Goal: Transaction & Acquisition: Purchase product/service

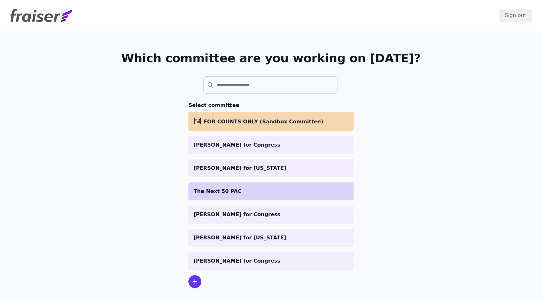
click at [216, 187] on li "The Next 50 PAC" at bounding box center [270, 191] width 165 height 18
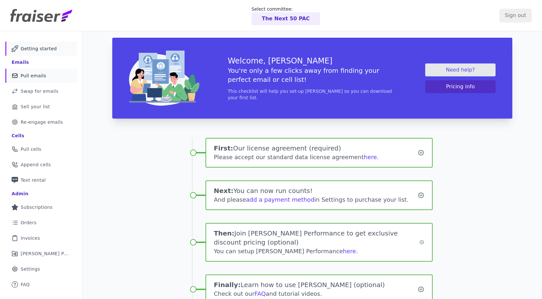
click at [22, 79] on link "Mail Icon Outline of a mail envelope Pull emails" at bounding box center [41, 76] width 72 height 14
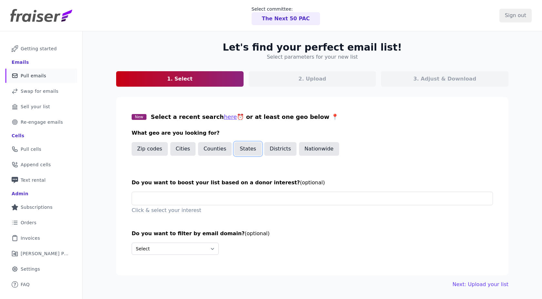
click at [239, 152] on button "States" at bounding box center [247, 149] width 27 height 14
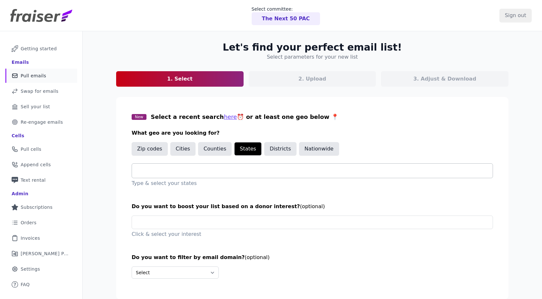
click at [204, 170] on input "text" at bounding box center [314, 171] width 355 height 8
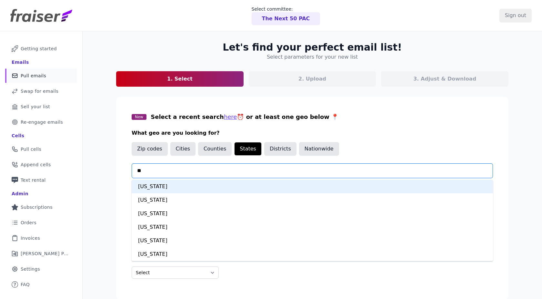
type input "***"
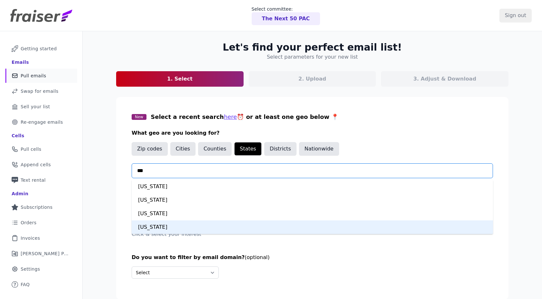
click at [164, 223] on div "New York" at bounding box center [312, 228] width 361 height 14
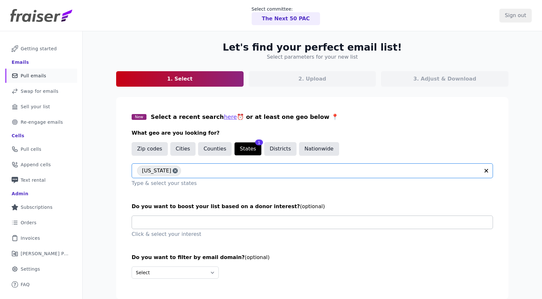
scroll to position [31, 0]
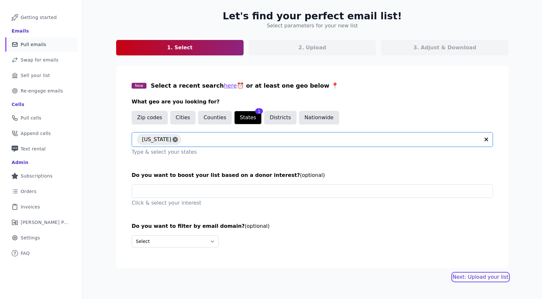
click at [463, 274] on link "Next: Upload your list" at bounding box center [480, 277] width 56 height 8
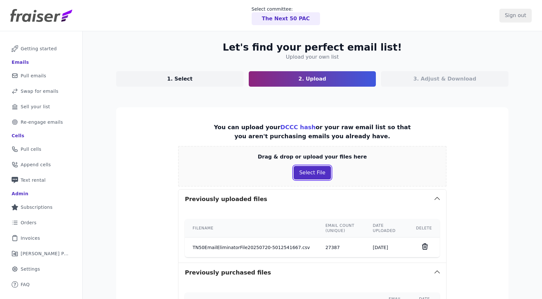
click at [305, 171] on button "Select File" at bounding box center [311, 173] width 37 height 14
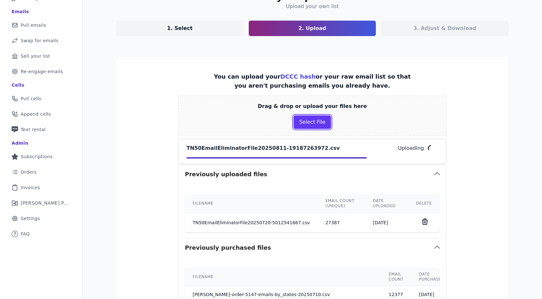
scroll to position [65, 0]
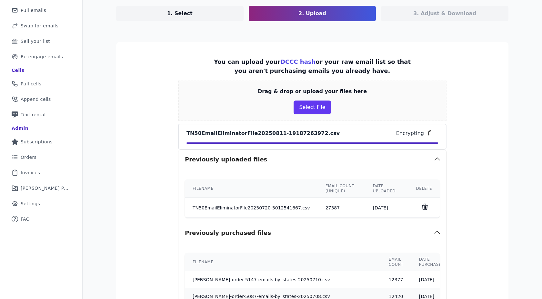
click at [426, 206] on icon at bounding box center [425, 207] width 8 height 8
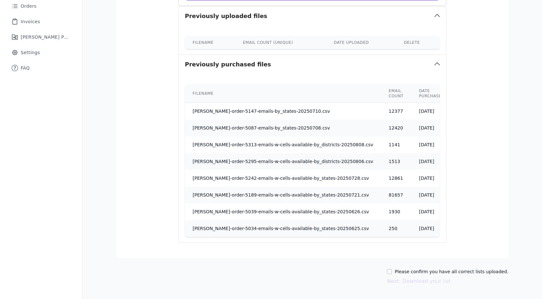
scroll to position [235, 0]
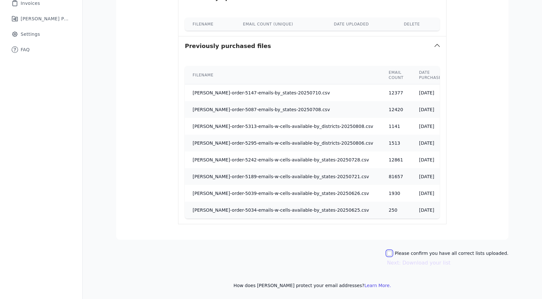
click at [392, 253] on input "Please confirm you have all correct lists uploaded." at bounding box center [389, 253] width 5 height 5
checkbox input "true"
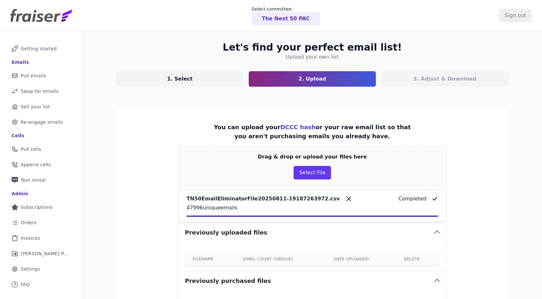
scroll to position [0, 0]
click at [175, 72] on link "1. Select" at bounding box center [179, 78] width 127 height 15
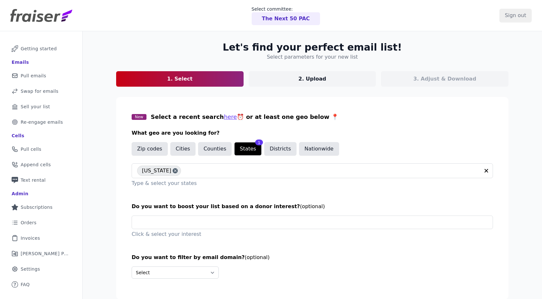
click at [305, 82] on p "2. Upload" at bounding box center [312, 79] width 28 height 8
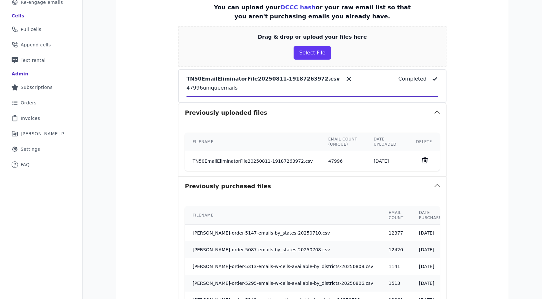
scroll to position [260, 0]
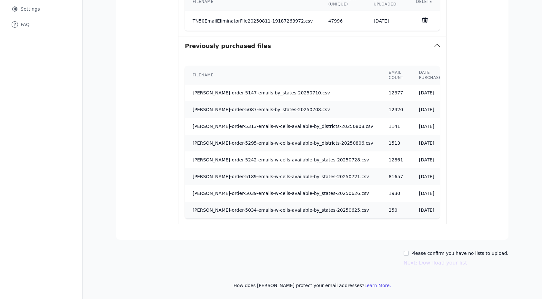
click at [429, 254] on label "Please confirm you have no lists to upload." at bounding box center [459, 253] width 97 height 6
click at [408, 254] on input "Please confirm you have no lists to upload." at bounding box center [405, 253] width 5 height 5
checkbox input "true"
click at [422, 263] on button "Next: Download your list" at bounding box center [435, 263] width 64 height 8
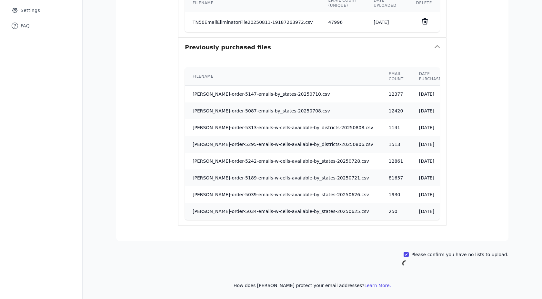
scroll to position [259, 0]
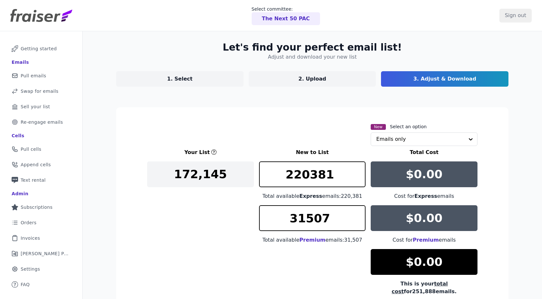
scroll to position [64, 0]
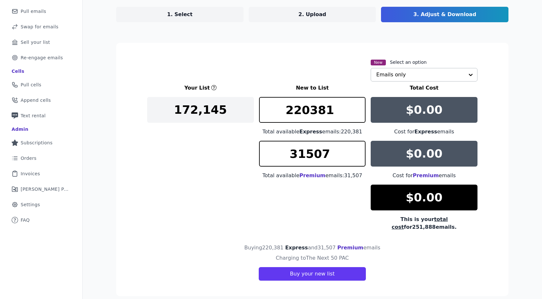
click at [400, 77] on input "text" at bounding box center [420, 74] width 88 height 13
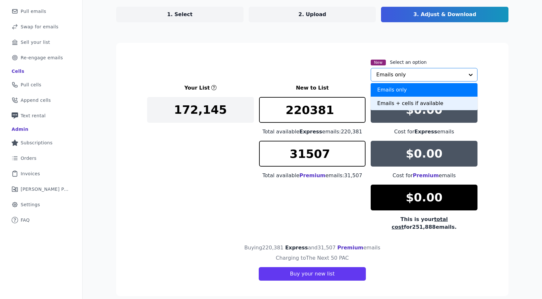
click at [391, 100] on div "Emails + cells if available" at bounding box center [423, 104] width 107 height 14
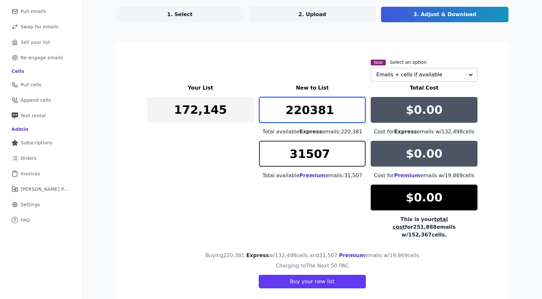
drag, startPoint x: 350, startPoint y: 113, endPoint x: 270, endPoint y: 113, distance: 79.3
click at [270, 113] on input "220381" at bounding box center [312, 110] width 107 height 26
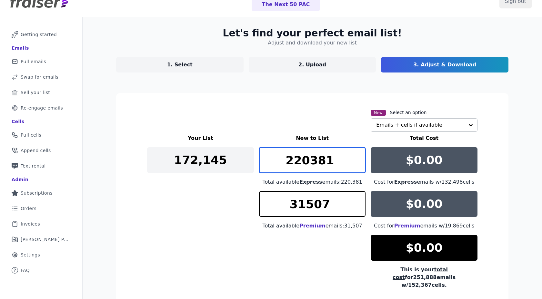
scroll to position [13, 0]
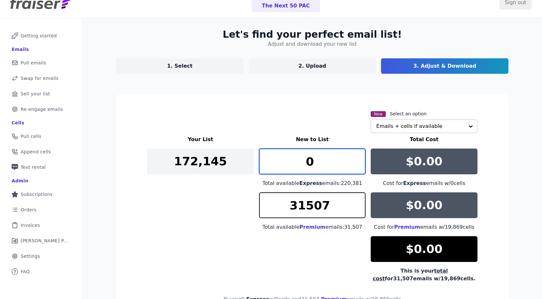
type input "0"
click at [335, 88] on div "Let's find your perfect email list! Adjust and download your new list 1. Select…" at bounding box center [312, 188] width 413 height 340
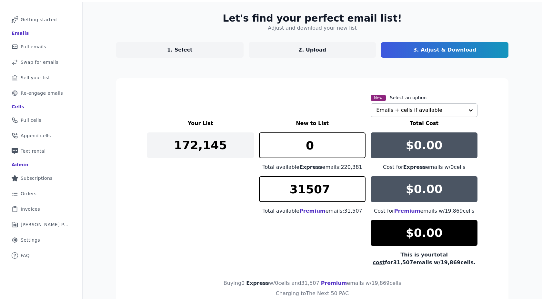
scroll to position [66, 0]
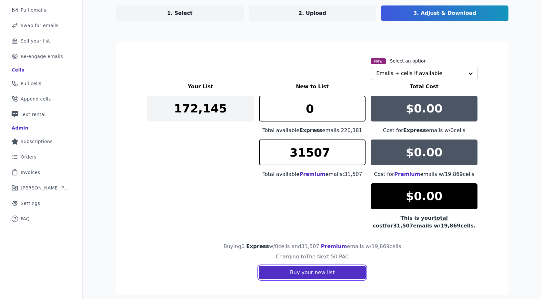
click at [315, 272] on button "Buy your new list" at bounding box center [312, 273] width 107 height 14
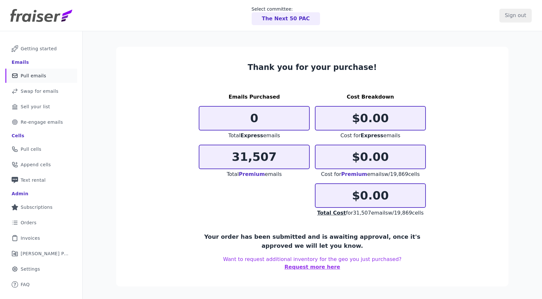
click at [39, 78] on span "Pull emails" at bounding box center [33, 76] width 25 height 6
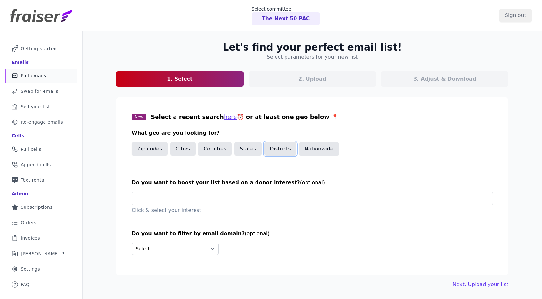
click at [268, 153] on button "Districts" at bounding box center [280, 149] width 32 height 14
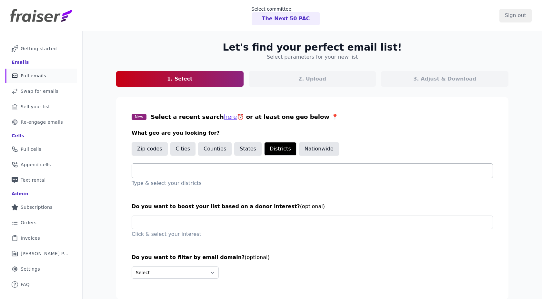
click at [238, 171] on input "text" at bounding box center [314, 171] width 355 height 8
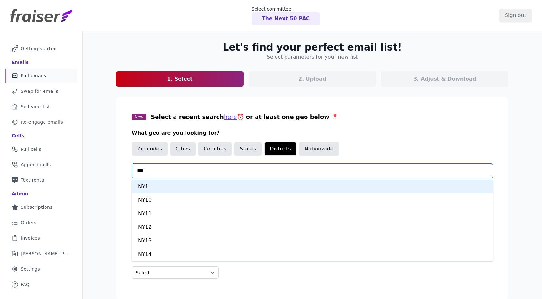
type input "****"
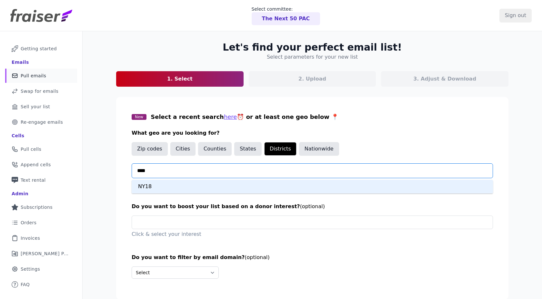
click at [210, 183] on div "NY18" at bounding box center [312, 187] width 361 height 14
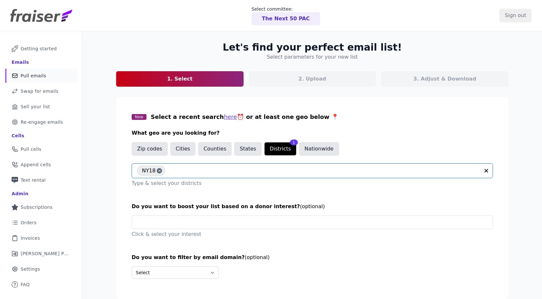
scroll to position [31, 0]
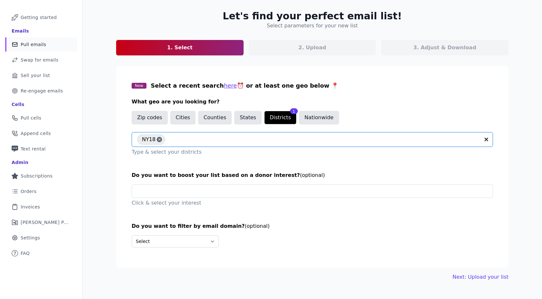
click at [464, 273] on div "Let's find your perfect email list! Select parameters for your new list 1. Sele…" at bounding box center [312, 145] width 413 height 291
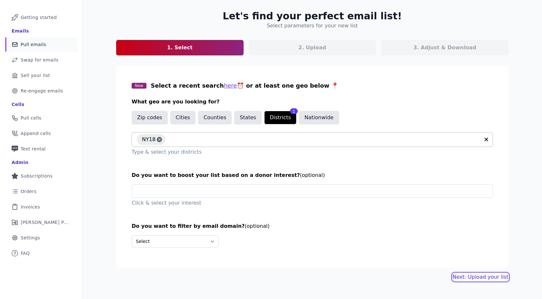
click at [464, 278] on link "Next: Upload your list" at bounding box center [480, 277] width 56 height 8
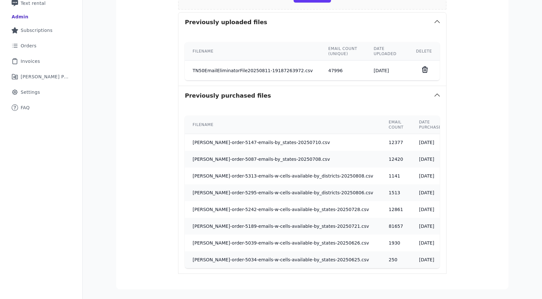
scroll to position [227, 0]
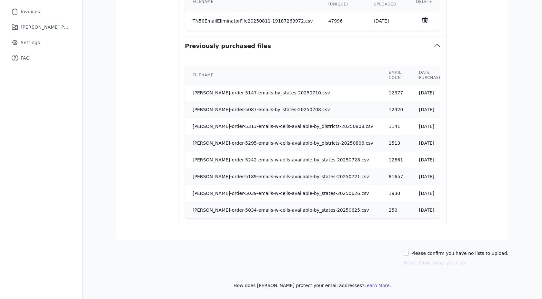
click at [411, 254] on div "Please confirm you have no lists to upload. Next: Download your list" at bounding box center [312, 258] width 392 height 17
click at [408, 254] on input "Please confirm you have no lists to upload." at bounding box center [405, 253] width 5 height 5
checkbox input "true"
click at [421, 262] on button "Next: Download your list" at bounding box center [435, 263] width 64 height 8
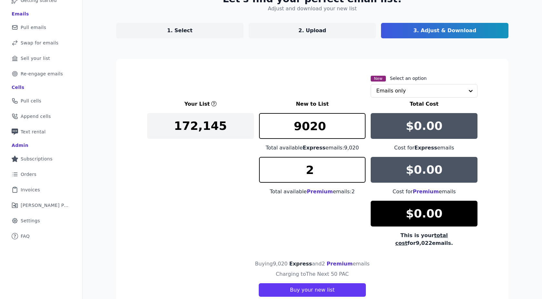
scroll to position [46, 0]
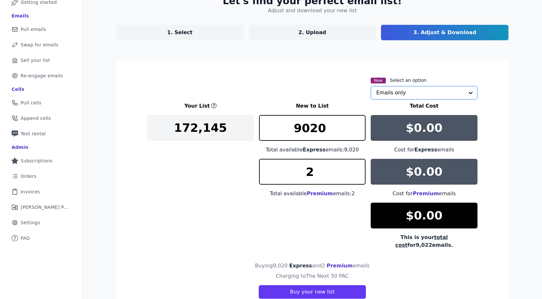
click at [391, 93] on input "text" at bounding box center [420, 92] width 88 height 13
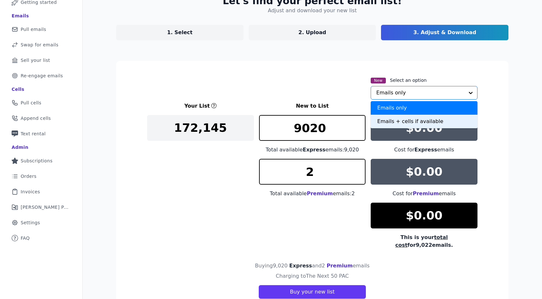
click at [390, 118] on div "Emails + cells if available" at bounding box center [423, 122] width 107 height 14
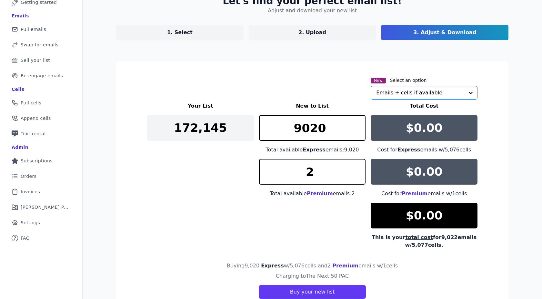
click at [314, 223] on div "Your List New to List Total Cost 172,145 9020 Total available Express emails: 9…" at bounding box center [312, 175] width 330 height 147
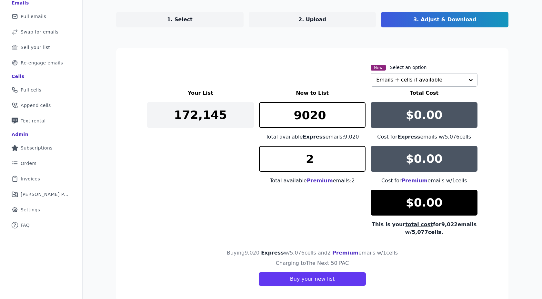
scroll to position [72, 0]
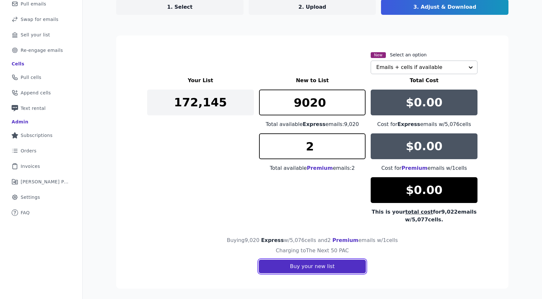
click at [300, 268] on button "Buy your new list" at bounding box center [312, 267] width 107 height 14
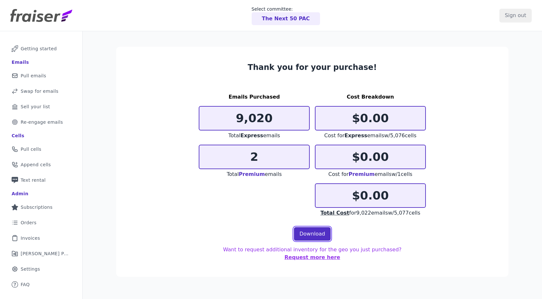
click at [319, 233] on link "Download" at bounding box center [312, 234] width 37 height 14
click at [26, 219] on link "List Icon Outline of bulleted list Orders" at bounding box center [41, 223] width 72 height 14
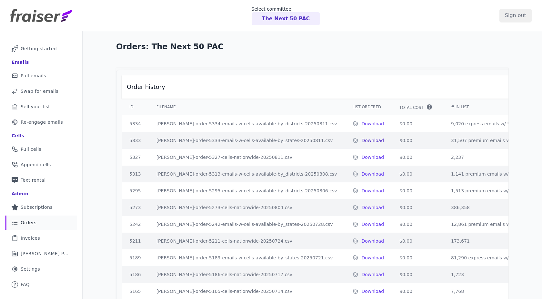
click at [361, 142] on p "Download" at bounding box center [372, 140] width 23 height 6
